Goal: Transaction & Acquisition: Purchase product/service

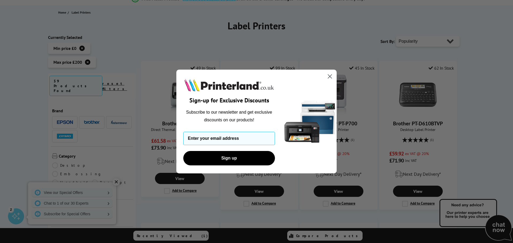
click at [327, 78] on circle "Close dialog" at bounding box center [329, 76] width 9 height 9
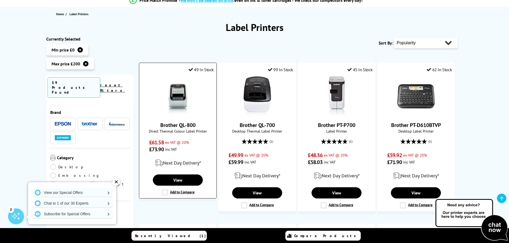
scroll to position [53, 0]
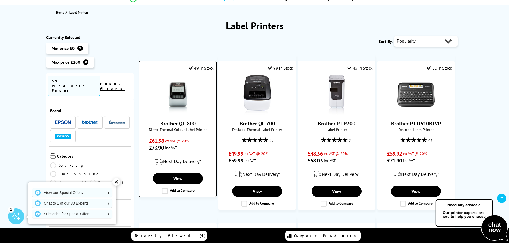
click at [171, 112] on img at bounding box center [178, 95] width 40 height 40
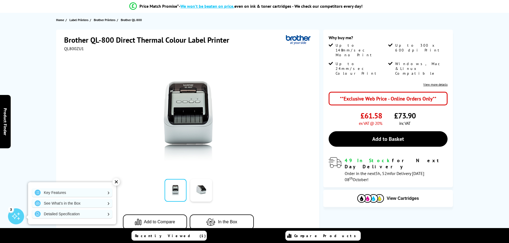
scroll to position [107, 0]
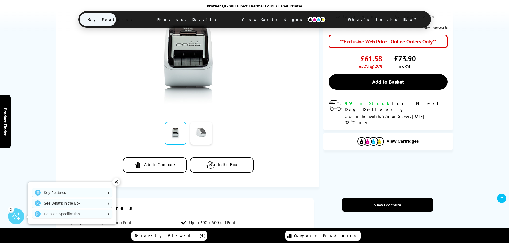
click at [202, 138] on link at bounding box center [201, 133] width 22 height 23
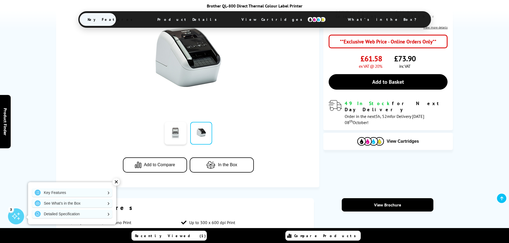
click at [175, 140] on link at bounding box center [175, 133] width 22 height 23
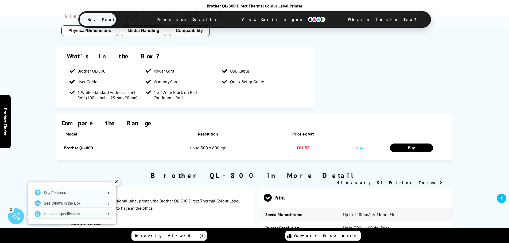
scroll to position [294, 0]
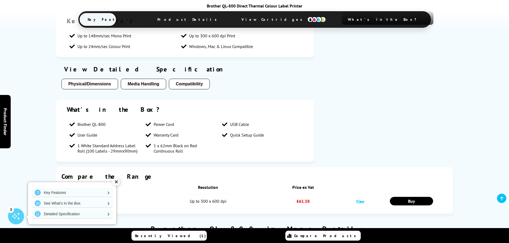
click at [194, 87] on button "Compatibility" at bounding box center [189, 84] width 41 height 11
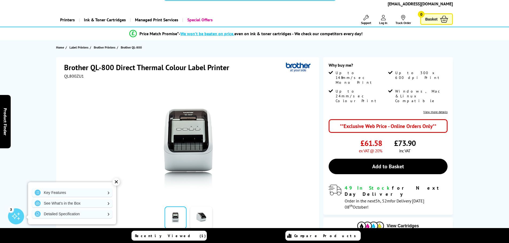
scroll to position [0, 0]
